Goal: Task Accomplishment & Management: Manage account settings

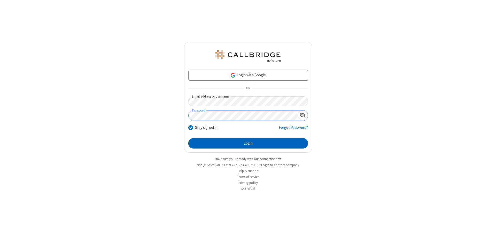
click at [248, 143] on button "Login" at bounding box center [248, 143] width 120 height 10
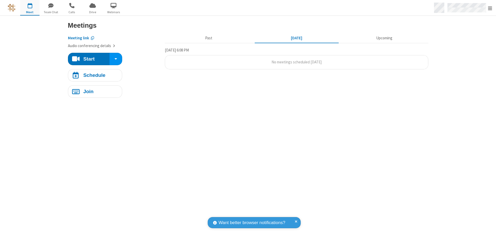
click at [490, 8] on span "Open menu" at bounding box center [490, 8] width 4 height 5
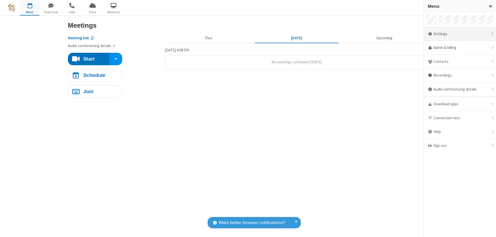
click at [460, 34] on div "Settings" at bounding box center [460, 34] width 72 height 14
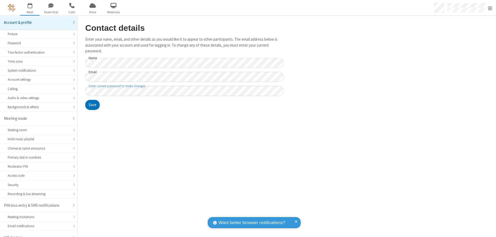
scroll to position [7, 0]
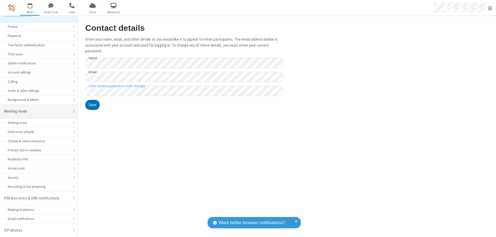
click at [37, 111] on div "Meeting mode" at bounding box center [37, 111] width 66 height 6
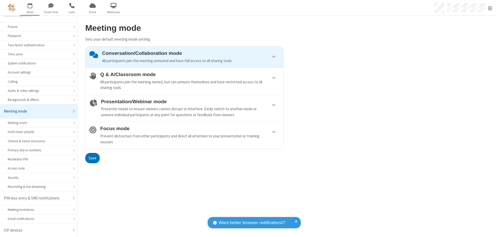
click at [184, 81] on div "All participants join the meeting muted, but can unmute themselves and have res…" at bounding box center [189, 85] width 179 height 12
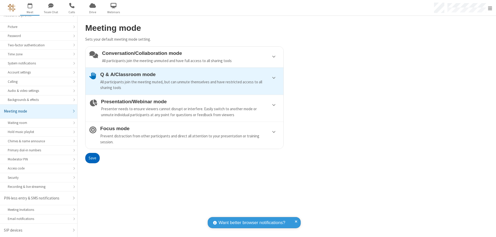
click at [92, 158] on button "Save" at bounding box center [92, 158] width 14 height 10
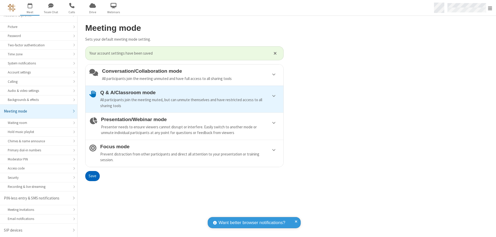
click at [490, 8] on span "Open menu" at bounding box center [490, 8] width 4 height 5
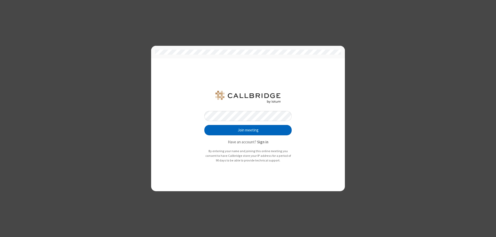
click at [248, 130] on button "Join meeting" at bounding box center [247, 130] width 87 height 10
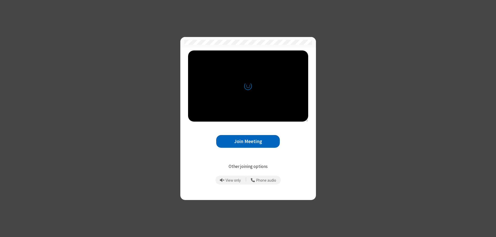
click at [248, 141] on button "Join Meeting" at bounding box center [248, 141] width 64 height 13
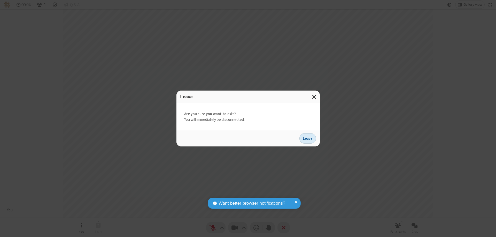
click at [308, 138] on button "Leave" at bounding box center [307, 138] width 17 height 10
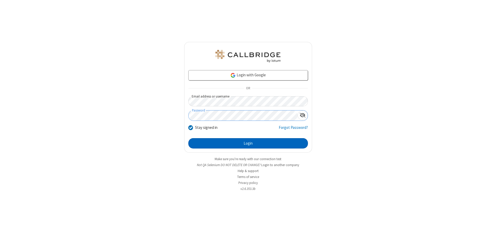
click at [248, 143] on button "Login" at bounding box center [248, 143] width 120 height 10
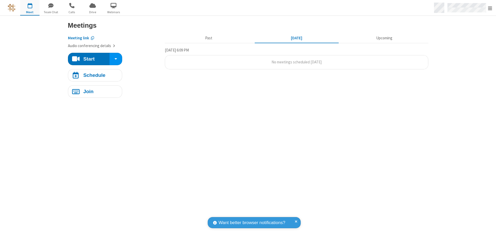
click at [490, 8] on span "Open menu" at bounding box center [490, 8] width 4 height 5
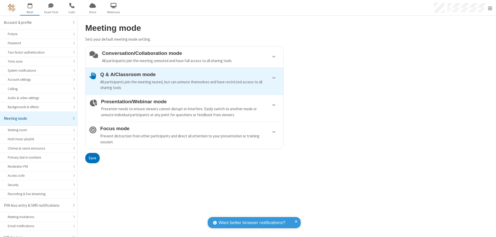
scroll to position [7, 0]
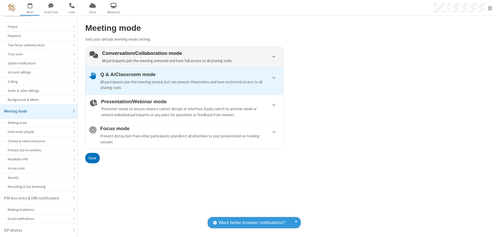
click at [184, 57] on div "Conversation/Collaboration mode All participants join the meeting unmuted and h…" at bounding box center [190, 56] width 177 height 13
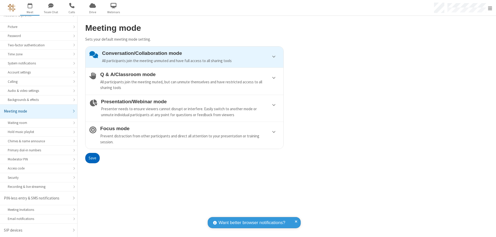
click at [92, 158] on button "Save" at bounding box center [92, 158] width 14 height 10
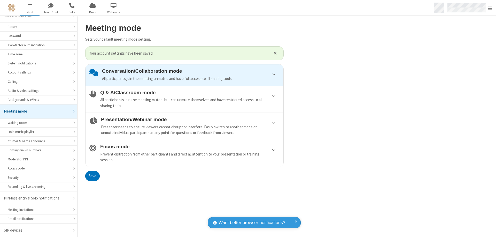
click at [490, 8] on span "Open menu" at bounding box center [490, 8] width 4 height 5
